Goal: Task Accomplishment & Management: Manage account settings

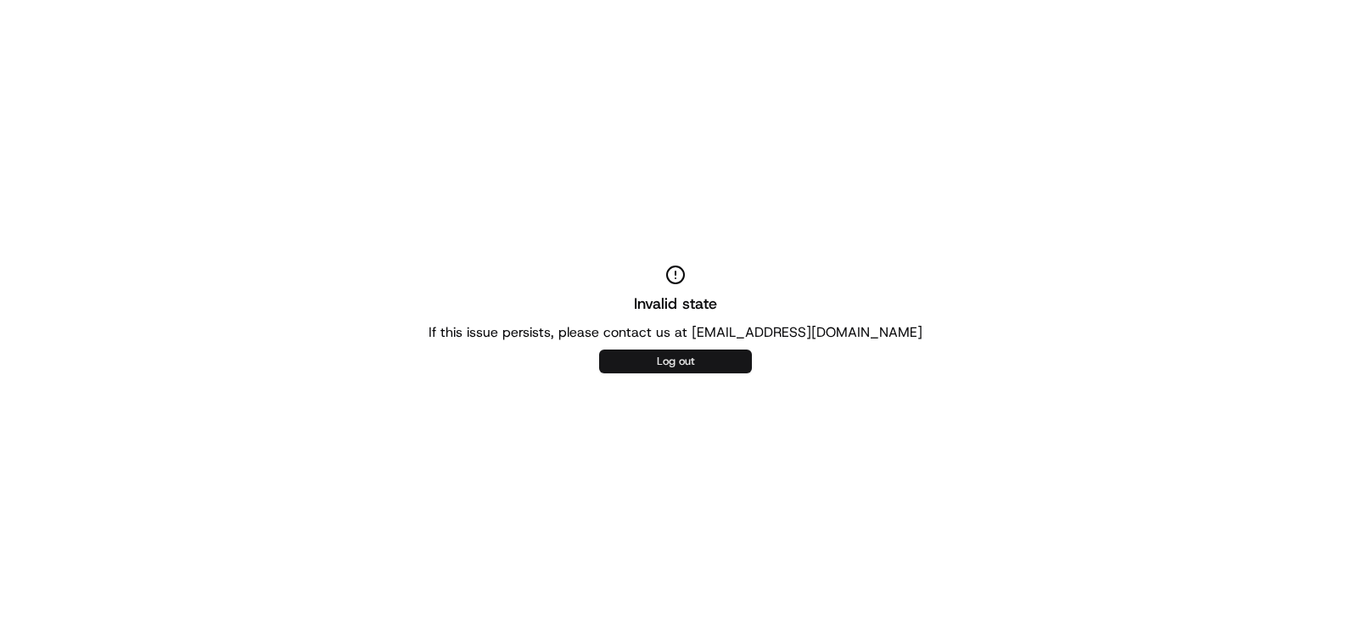
click at [682, 366] on button "Log out" at bounding box center [675, 362] width 153 height 24
